Goal: Navigation & Orientation: Find specific page/section

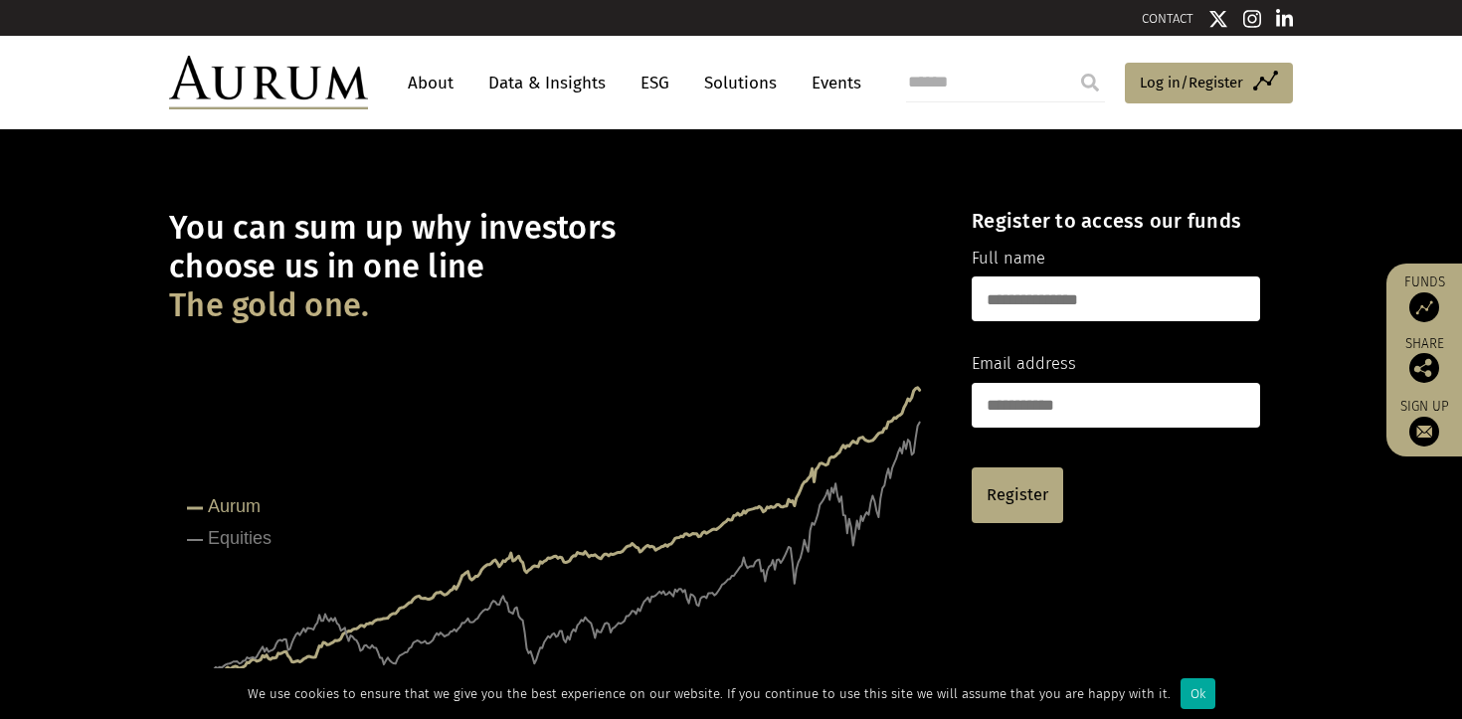
click at [433, 90] on link "About" at bounding box center [431, 83] width 66 height 37
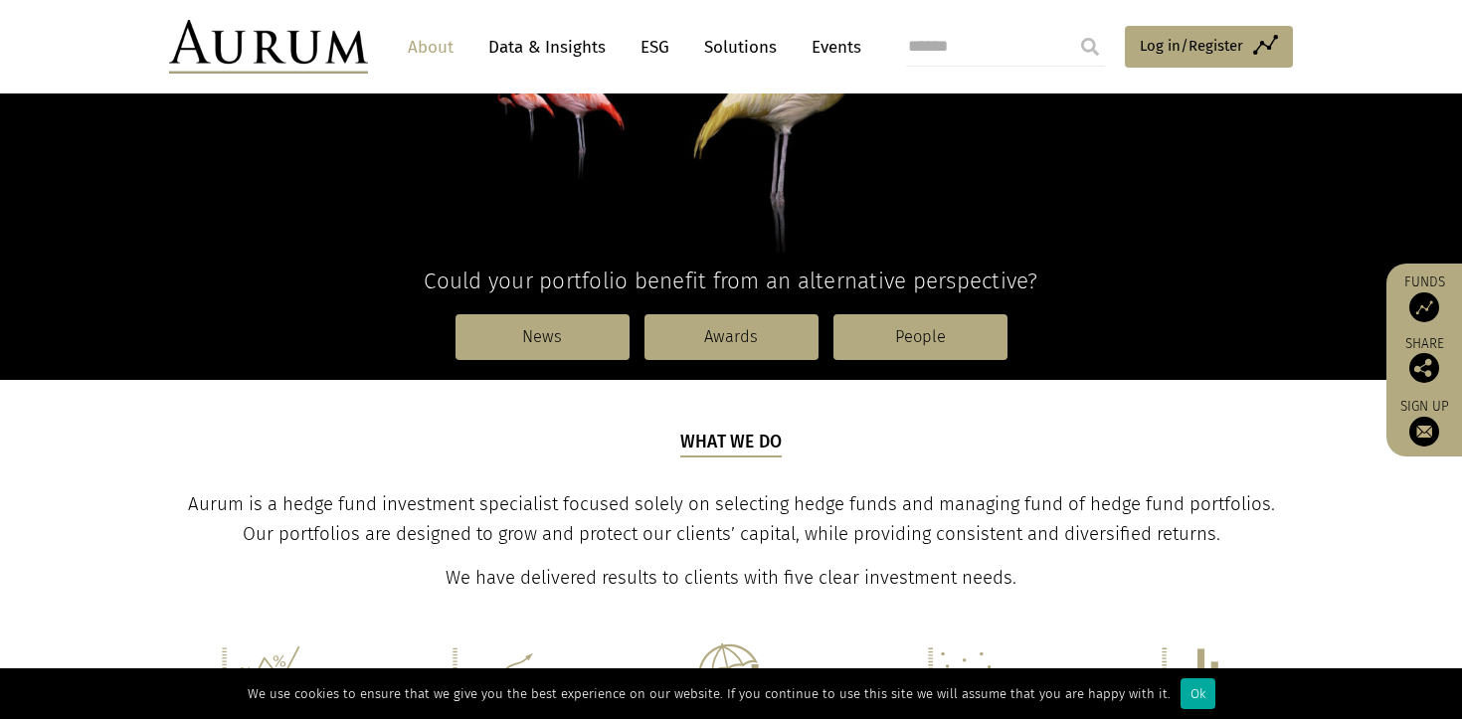
scroll to position [399, 0]
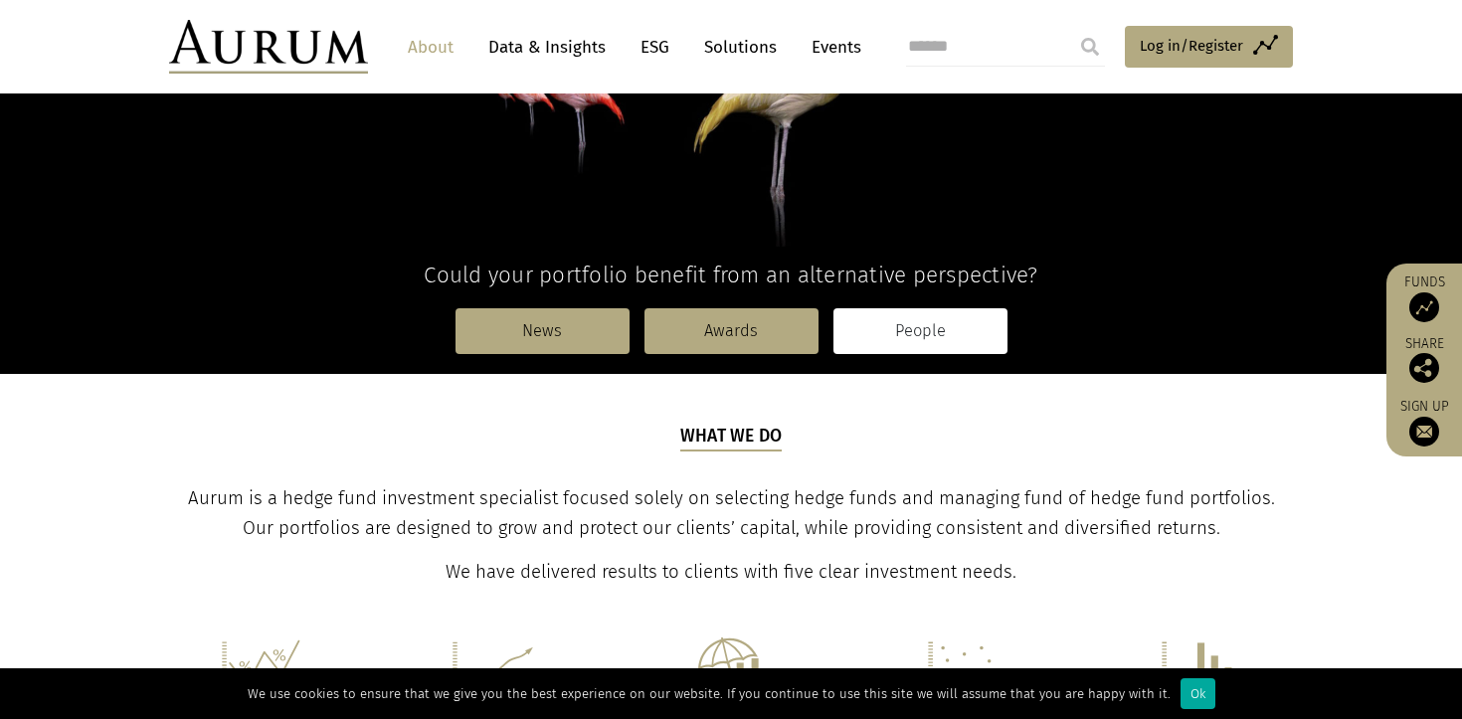
click at [937, 337] on link "People" at bounding box center [921, 331] width 174 height 46
